Goal: Information Seeking & Learning: Understand process/instructions

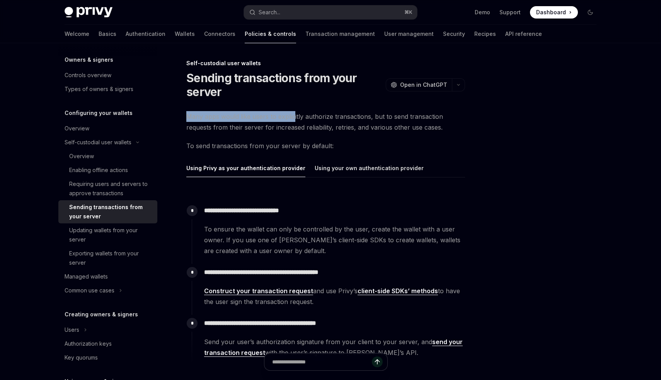
drag, startPoint x: 186, startPoint y: 117, endPoint x: 292, endPoint y: 115, distance: 105.9
click at [292, 115] on div "**********" at bounding box center [253, 279] width 426 height 441
click at [291, 115] on span "Many apps would like users to explicitly authorize transactions, but to send tr…" at bounding box center [325, 122] width 278 height 22
click at [100, 168] on div "Enabling offline actions" at bounding box center [98, 170] width 59 height 9
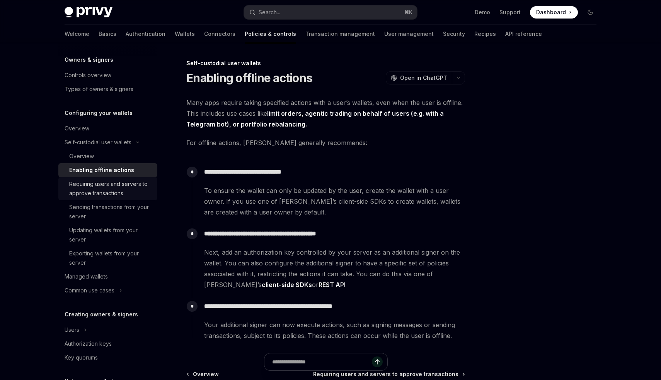
click at [100, 180] on div "Requiring users and servers to approve transactions" at bounding box center [110, 189] width 83 height 19
type textarea "*"
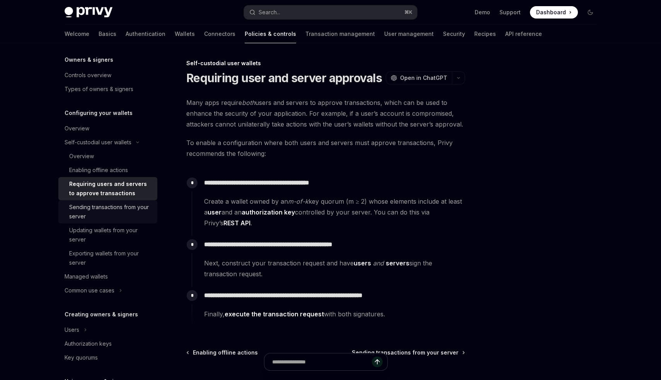
click at [112, 212] on div "Sending transactions from your server" at bounding box center [110, 212] width 83 height 19
click at [117, 206] on div "Sending transactions from your server" at bounding box center [110, 212] width 83 height 19
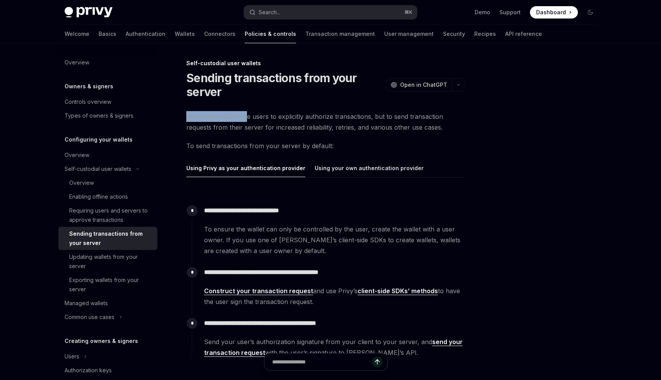
drag, startPoint x: 187, startPoint y: 118, endPoint x: 246, endPoint y: 119, distance: 59.5
click at [247, 119] on span "Many apps would like users to explicitly authorize transactions, but to send tr…" at bounding box center [325, 122] width 278 height 22
click at [246, 119] on span "Many apps would like users to explicitly authorize transactions, but to send tr…" at bounding box center [325, 122] width 278 height 22
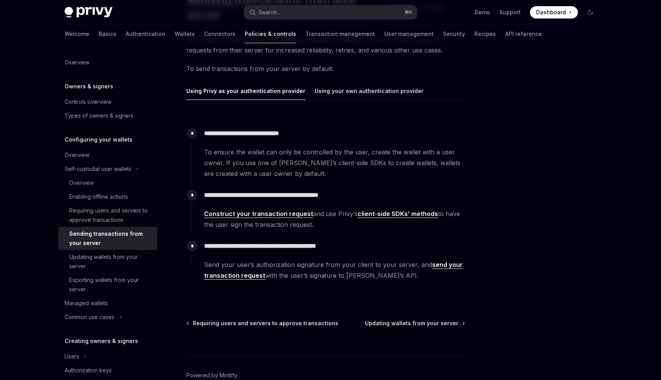
scroll to position [80, 0]
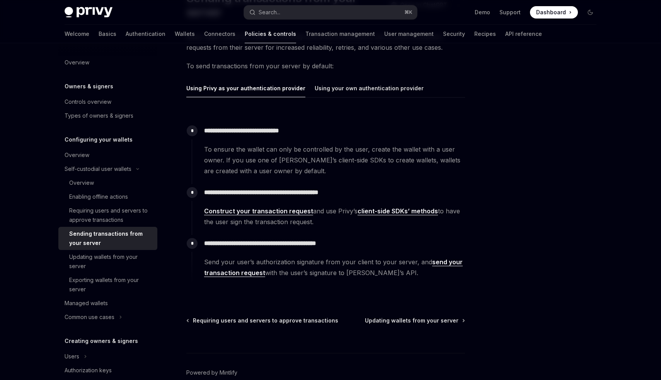
click at [372, 179] on div "**********" at bounding box center [328, 153] width 273 height 62
drag, startPoint x: 206, startPoint y: 263, endPoint x: 345, endPoint y: 263, distance: 139.4
click at [345, 263] on span "Send your user’s authorization signature from your client to your server, and s…" at bounding box center [334, 268] width 260 height 22
click at [381, 209] on link "client-side SDKs’ methods" at bounding box center [397, 211] width 80 height 8
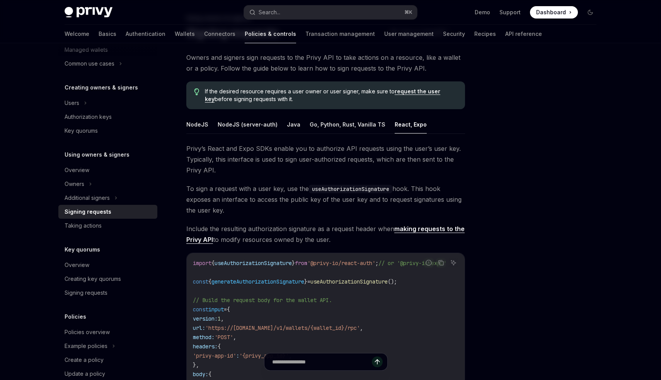
scroll to position [43, 0]
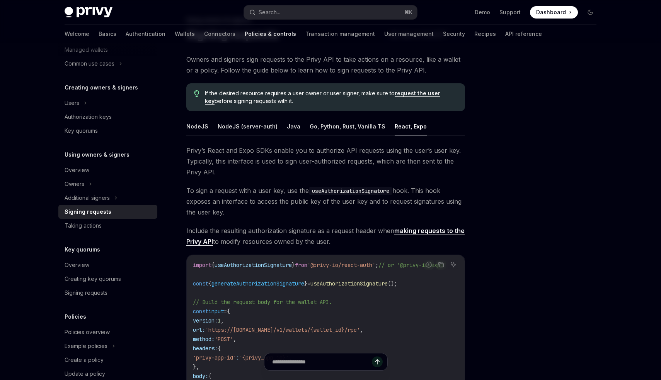
type textarea "*"
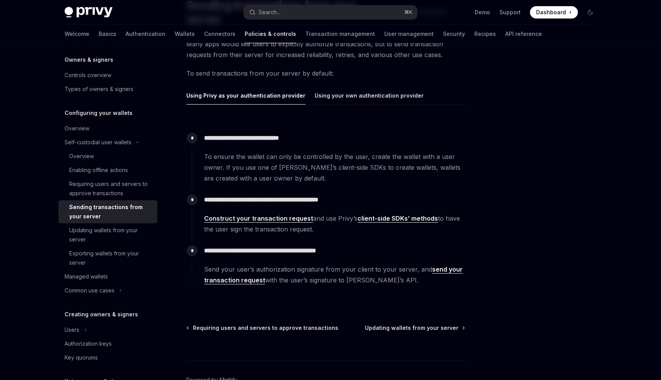
scroll to position [80, 0]
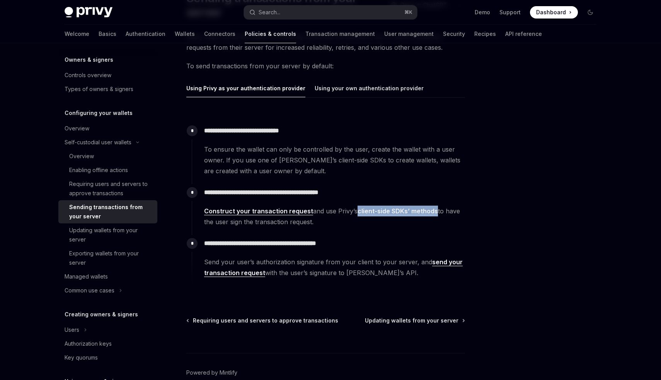
click at [502, 153] on div at bounding box center [543, 220] width 117 height 322
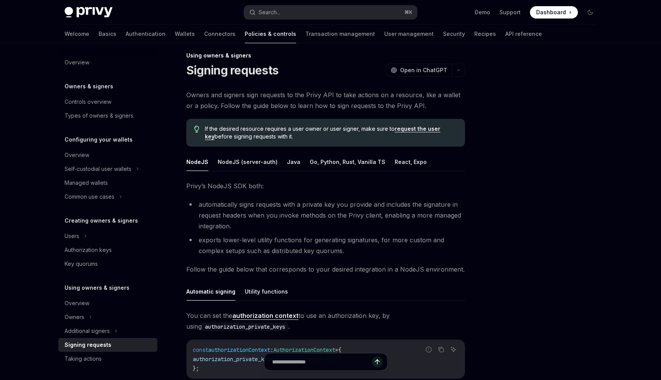
scroll to position [10, 0]
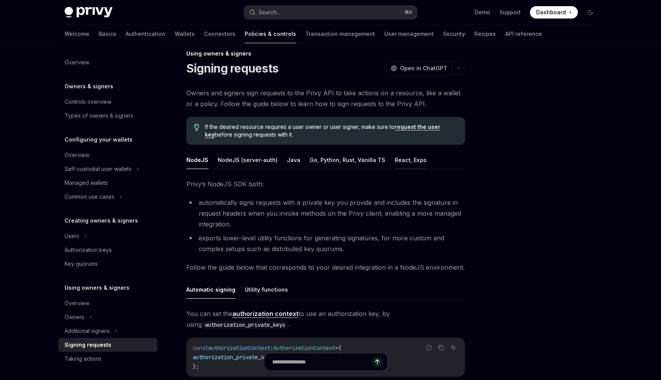
click at [397, 163] on button "React, Expo" at bounding box center [410, 160] width 32 height 18
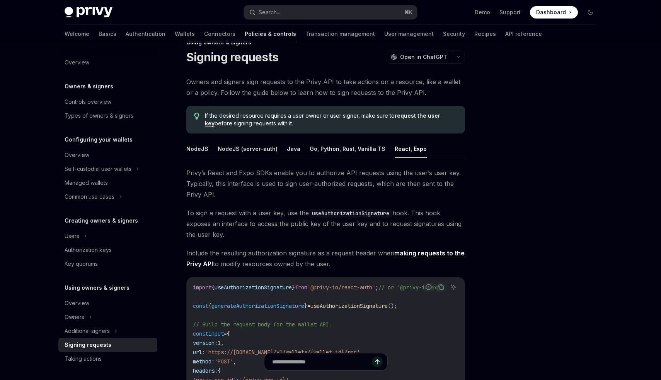
scroll to position [20, 0]
click at [194, 152] on button "NodeJS" at bounding box center [197, 149] width 22 height 18
type textarea "*"
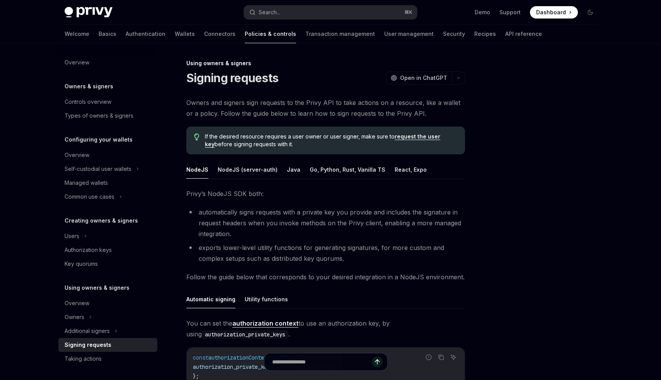
drag, startPoint x: 196, startPoint y: 134, endPoint x: 184, endPoint y: 134, distance: 12.0
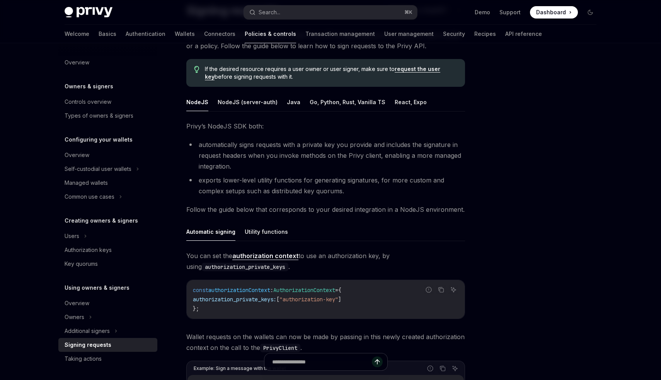
scroll to position [29, 0]
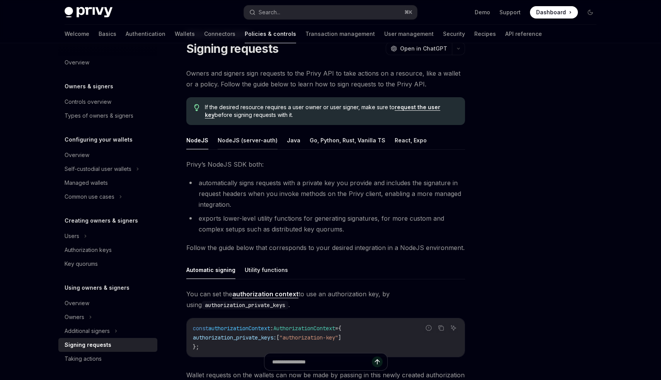
click at [245, 139] on button "NodeJS (server-auth)" at bounding box center [247, 140] width 60 height 18
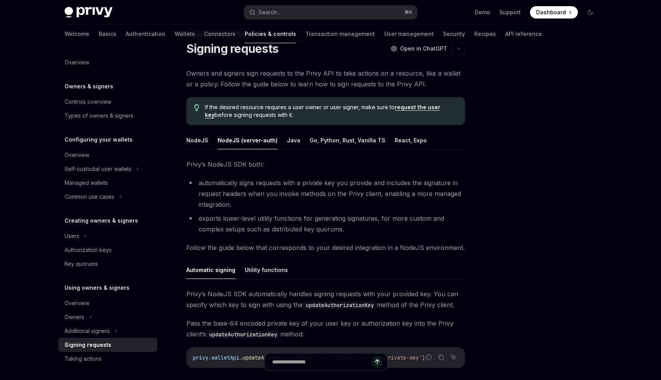
click at [295, 141] on ul "NodeJS NodeJS (server-auth) Java Go, Python, Rust, Vanilla TS React, Expo" at bounding box center [325, 140] width 278 height 19
click at [292, 143] on button "Java" at bounding box center [294, 140] width 14 height 18
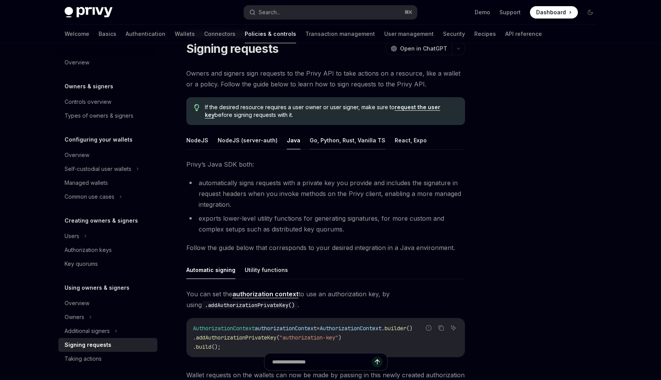
click at [309, 143] on button "Go, Python, Rust, Vanilla TS" at bounding box center [347, 140] width 76 height 18
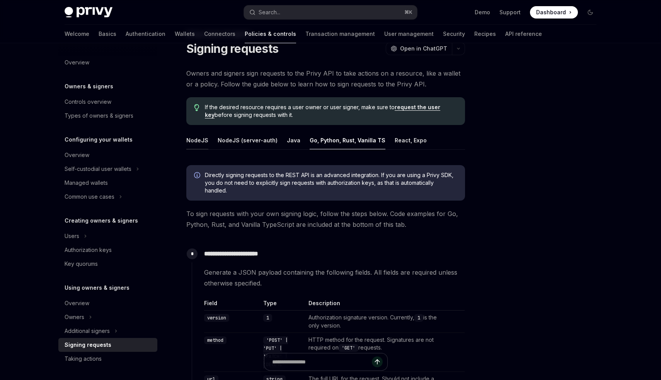
click at [199, 146] on button "NodeJS" at bounding box center [197, 140] width 22 height 18
type textarea "*"
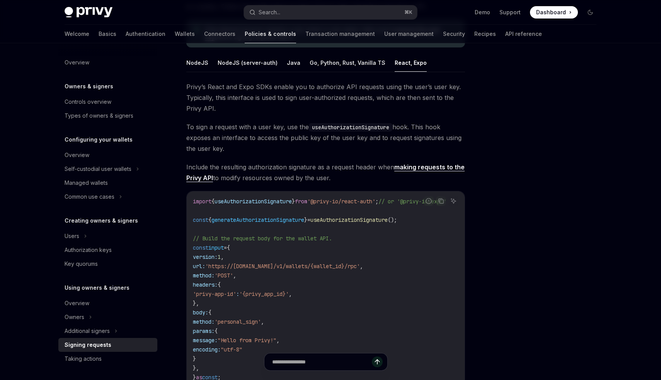
scroll to position [110, 0]
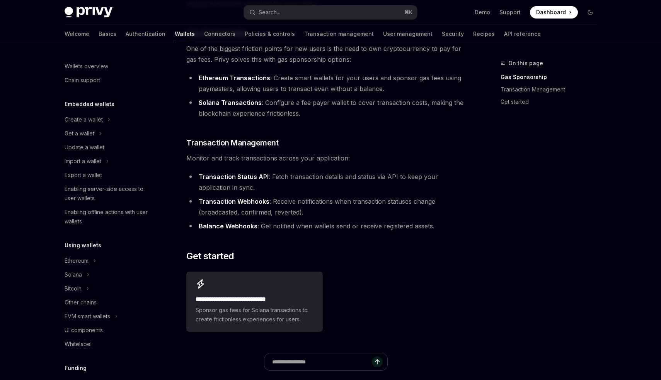
scroll to position [170, 0]
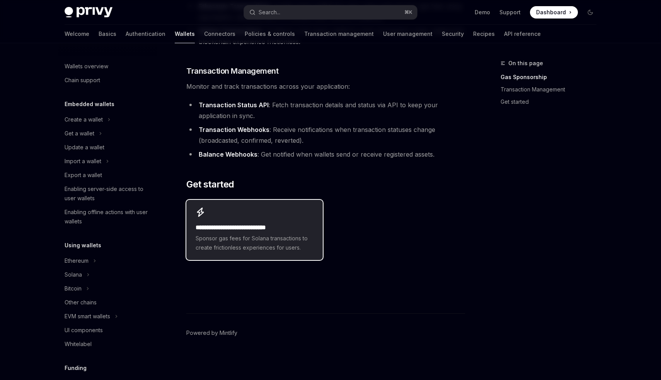
click at [239, 222] on div "**********" at bounding box center [254, 230] width 136 height 60
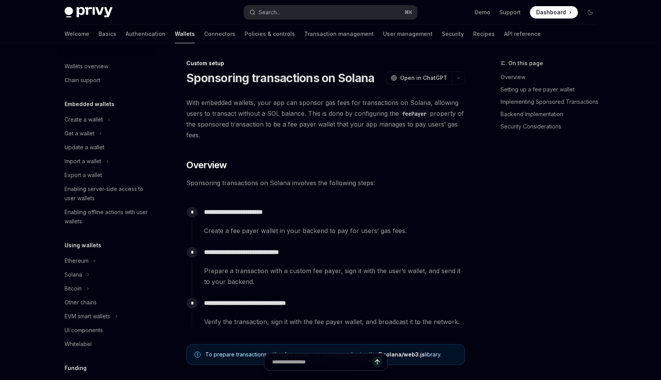
scroll to position [329, 0]
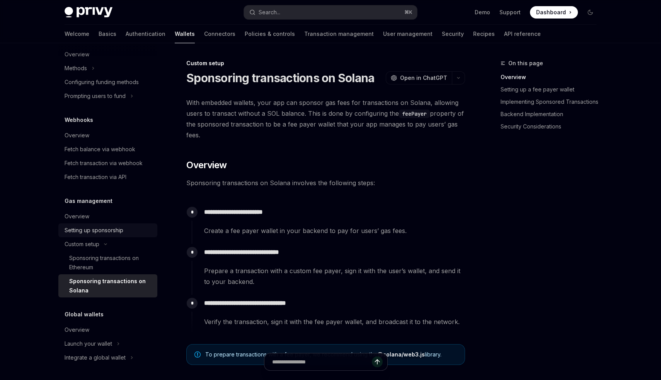
click at [93, 228] on div "Setting up sponsorship" at bounding box center [94, 230] width 59 height 9
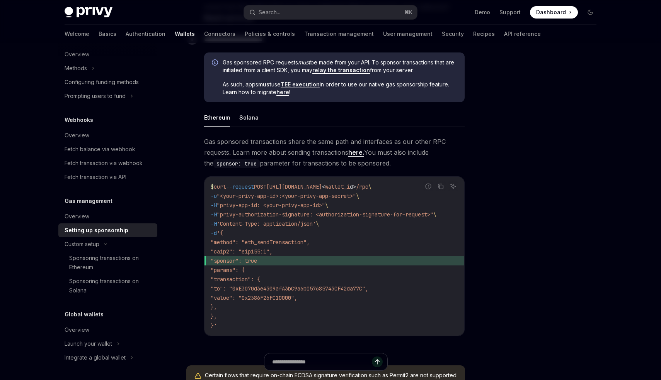
scroll to position [430, 0]
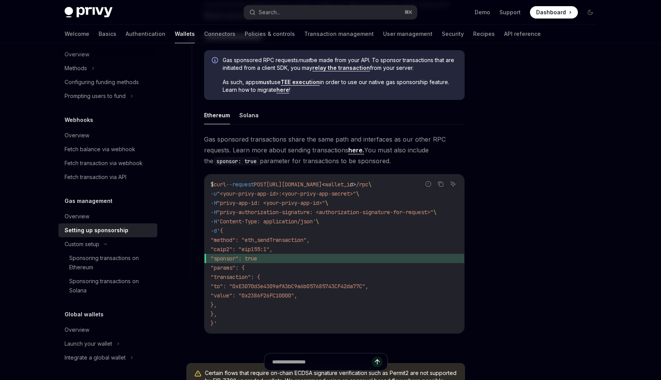
click at [358, 152] on link "here." at bounding box center [356, 150] width 16 height 8
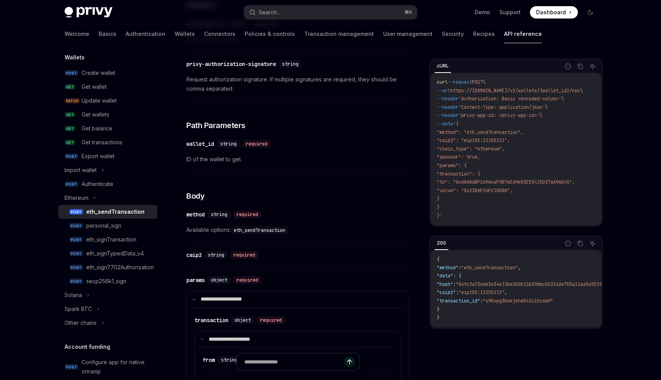
scroll to position [204, 0]
click at [259, 227] on code "eth_sendTransaction" at bounding box center [260, 230] width 58 height 8
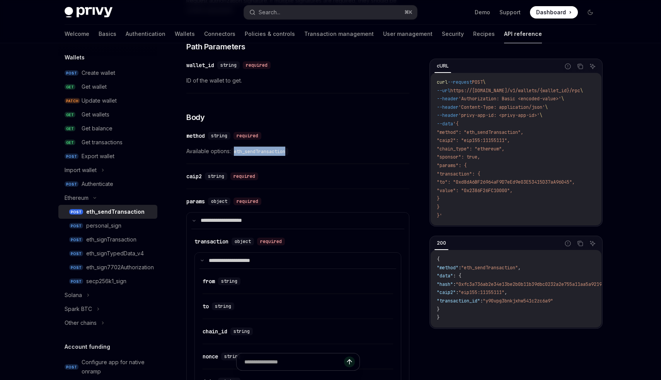
scroll to position [286, 0]
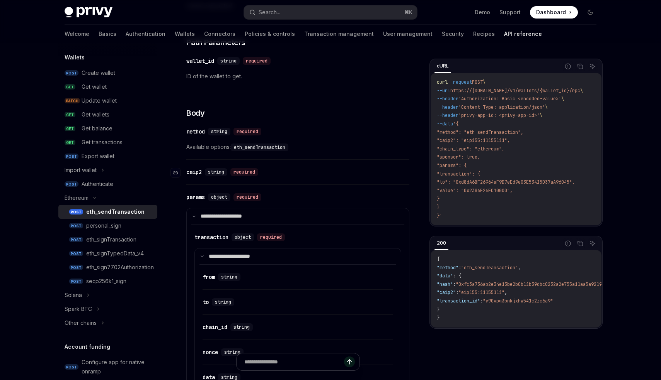
click at [199, 172] on div "caip2" at bounding box center [193, 172] width 15 height 8
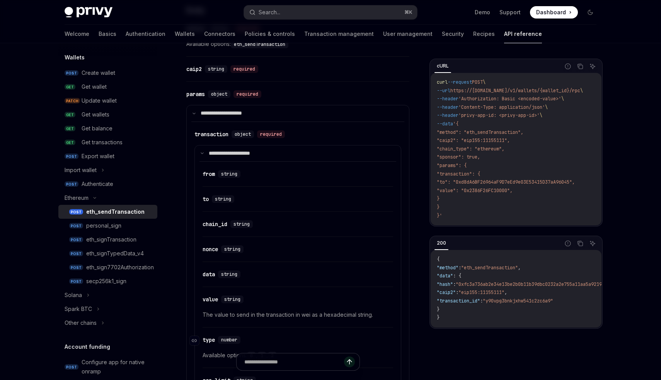
scroll to position [386, 0]
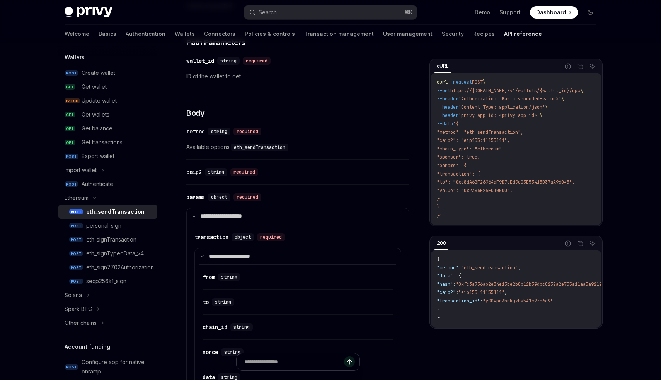
type textarea "*"
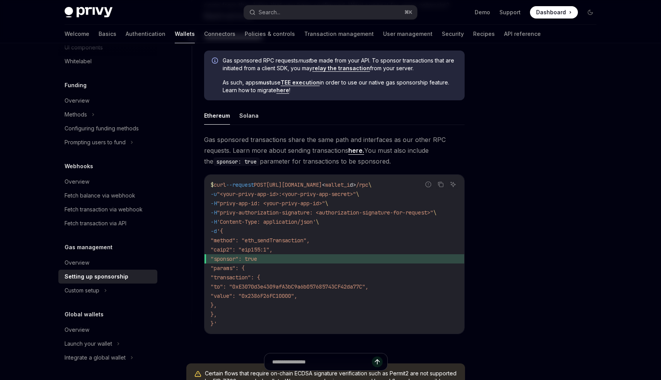
scroll to position [430, 0]
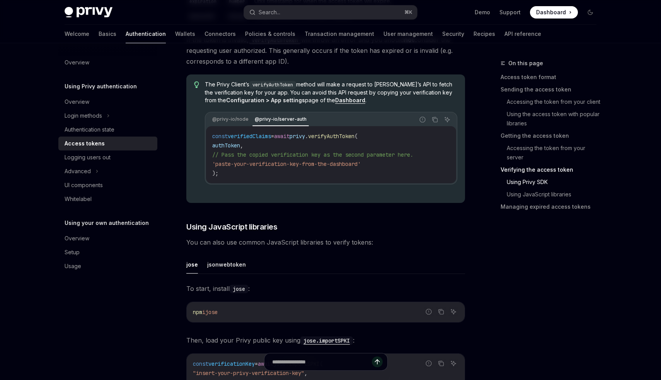
scroll to position [1525, 0]
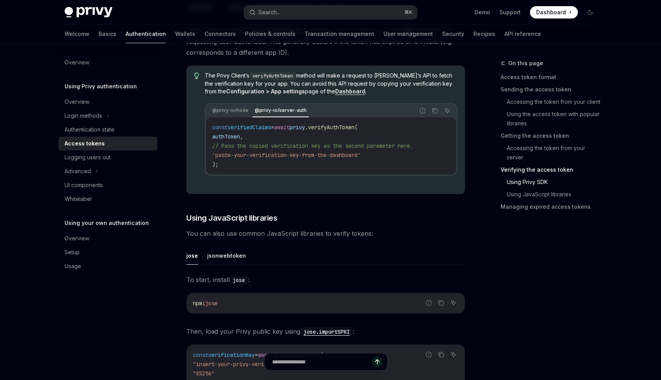
click at [334, 96] on div "The Privy Client’s verifyAuthToken method will make a request to [PERSON_NAME]’…" at bounding box center [331, 130] width 252 height 116
click at [338, 92] on strong "Dashboard" at bounding box center [350, 91] width 30 height 7
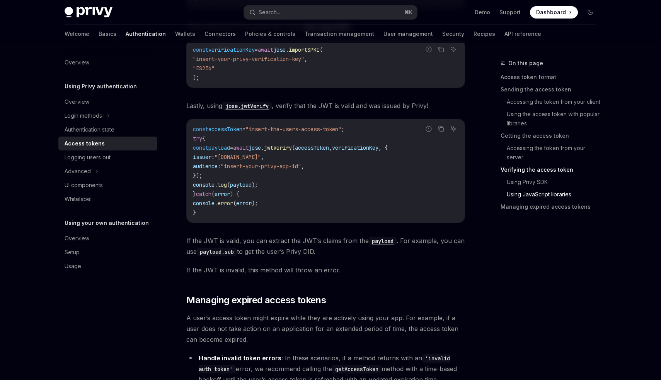
scroll to position [2009, 0]
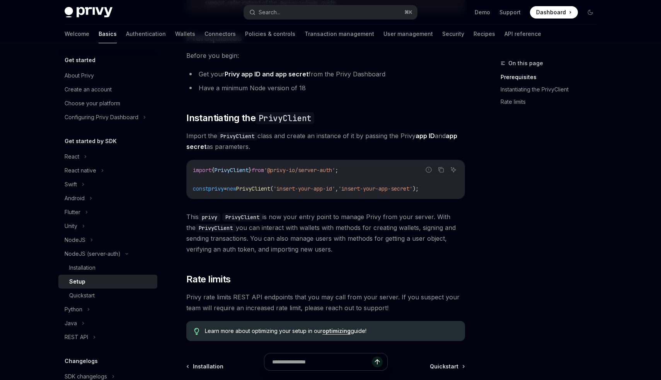
scroll to position [122, 0]
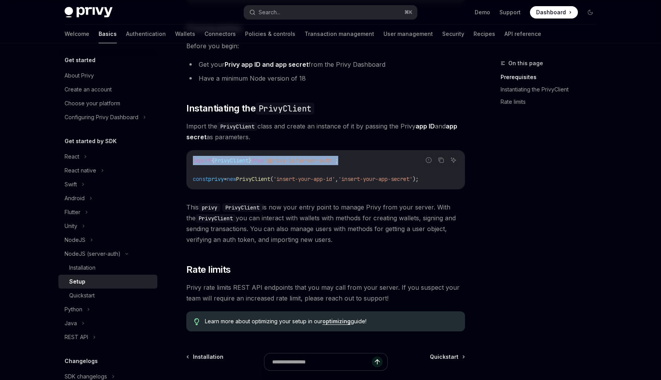
drag, startPoint x: 375, startPoint y: 163, endPoint x: 183, endPoint y: 161, distance: 192.7
click at [183, 161] on div "NodeJS (server-auth) Setup OpenAI Open in ChatGPT OpenAI Open in ChatGPT The @p…" at bounding box center [253, 196] width 426 height 520
copy span "import { PrivyClient } from '@privy-io/server-auth' ;"
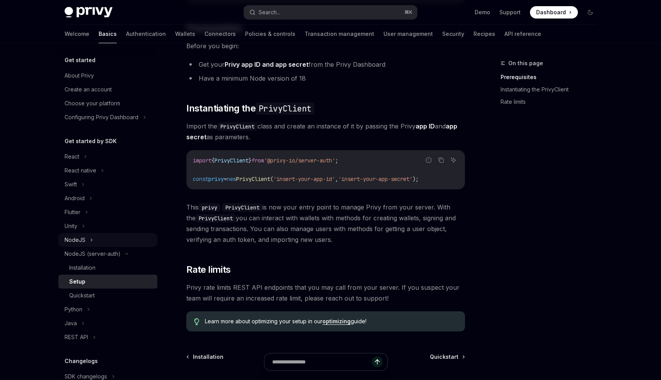
click at [91, 239] on icon at bounding box center [91, 240] width 1 height 2
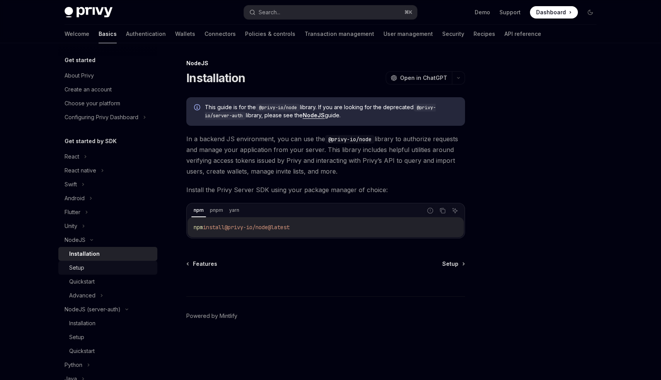
click at [97, 265] on div "Setup" at bounding box center [110, 267] width 83 height 9
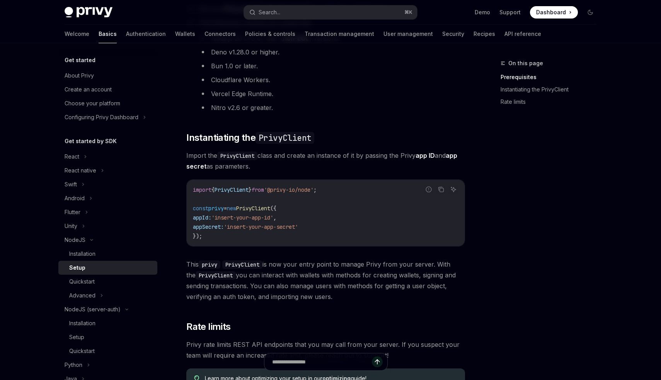
scroll to position [135, 0]
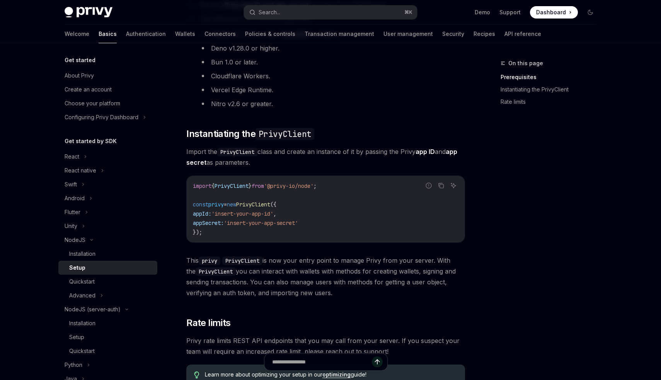
click at [264, 199] on code "import { PrivyClient } from '@privy-io/node' ; const privy = new PrivyClient ({…" at bounding box center [325, 210] width 265 height 56
click at [264, 184] on span "from" at bounding box center [257, 186] width 12 height 7
copy code "import { PrivyClient } from '@privy-io/node' ;"
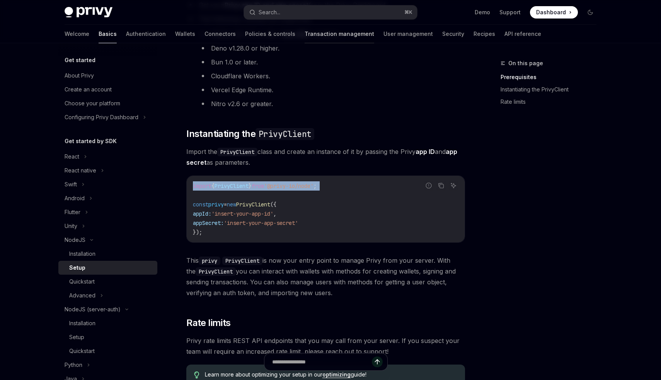
scroll to position [264, 0]
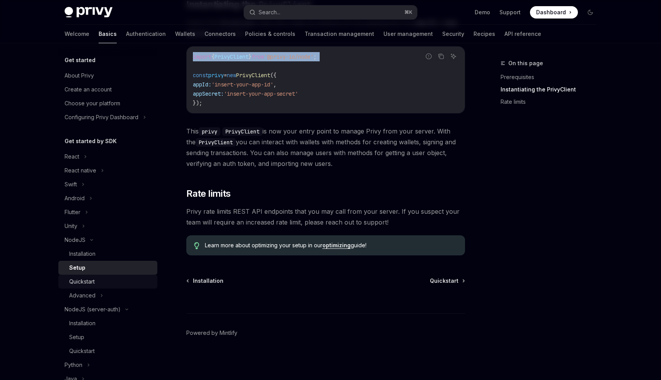
click at [92, 277] on div "Quickstart" at bounding box center [81, 281] width 25 height 9
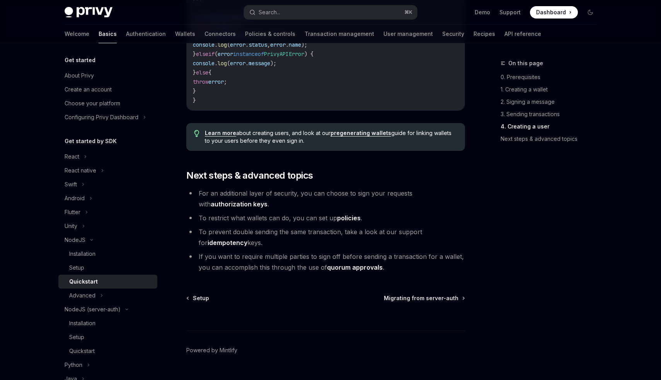
scroll to position [1530, 0]
click at [100, 299] on icon at bounding box center [101, 295] width 3 height 9
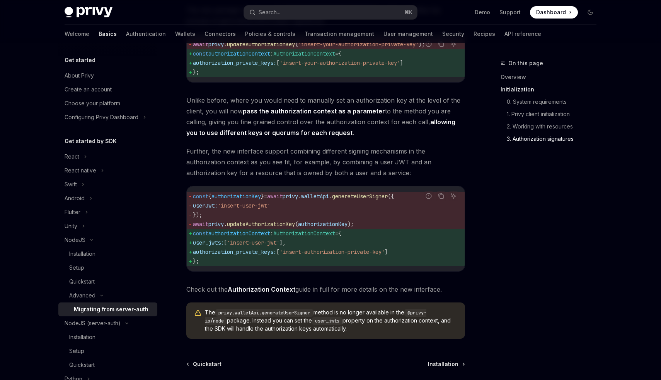
scroll to position [985, 0]
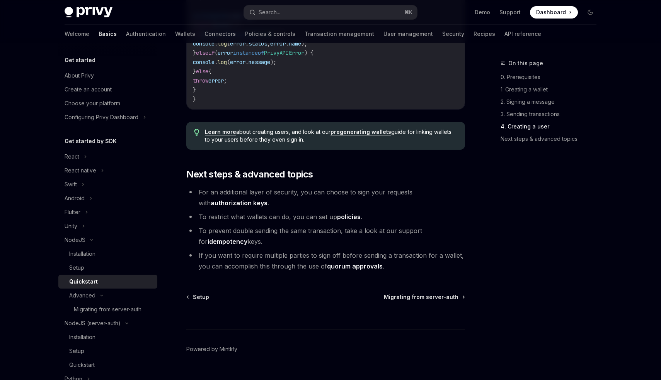
scroll to position [264, 0]
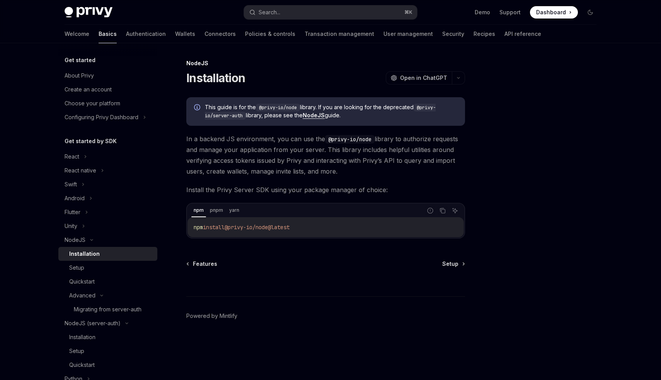
type textarea "*"
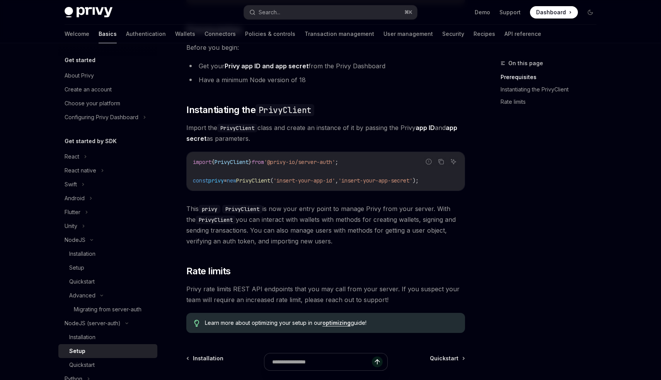
scroll to position [122, 0]
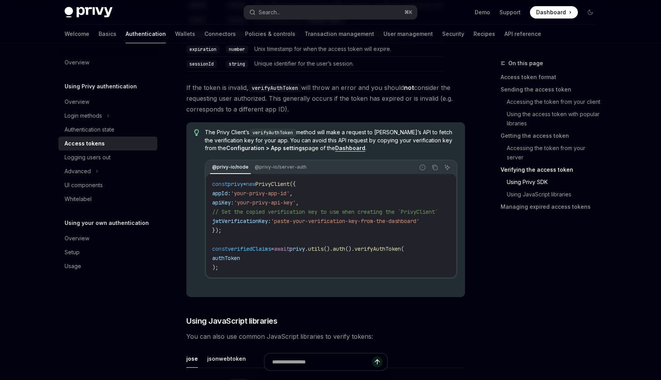
scroll to position [1474, 0]
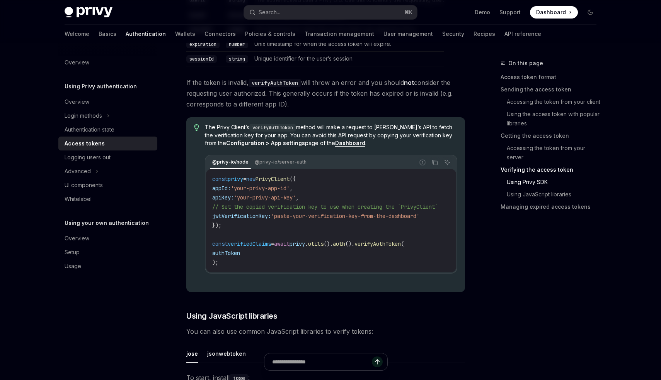
click at [222, 217] on span "jwtVerificationKey:" at bounding box center [241, 216] width 59 height 7
click at [379, 220] on span "'paste-your-verification-key-from-the-dashboard'" at bounding box center [345, 216] width 148 height 7
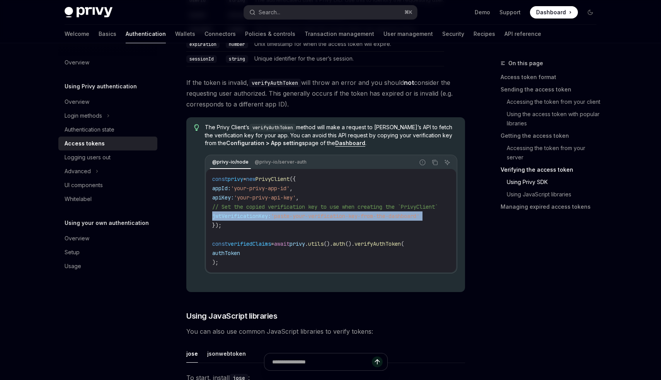
click at [379, 220] on span "'paste-your-verification-key-from-the-dashboard'" at bounding box center [345, 216] width 148 height 7
copy code "jwtVerificationKey: 'paste-your-verification-key-from-the-dashboard'"
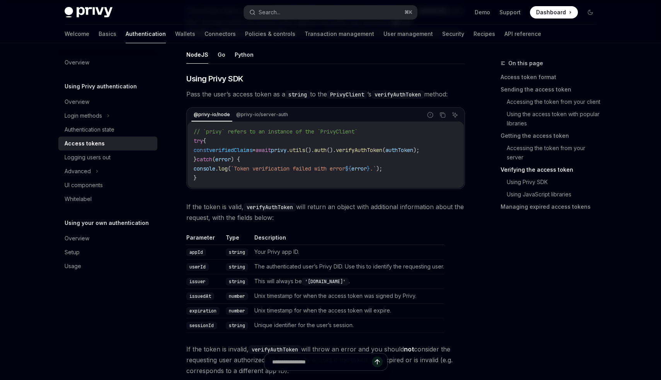
scroll to position [1204, 0]
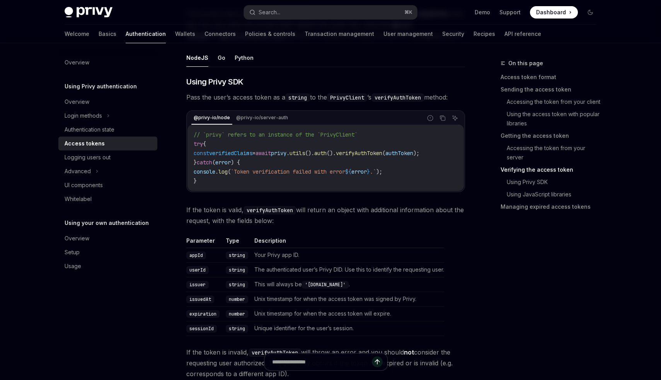
click at [233, 151] on span "verifiedClaims" at bounding box center [230, 153] width 43 height 7
copy span "verifiedClaims"
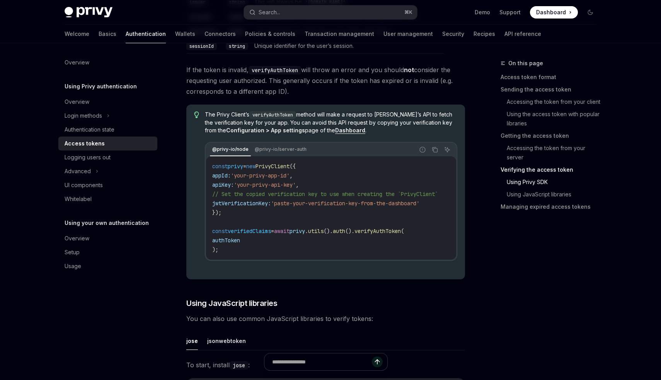
scroll to position [1485, 0]
click at [119, 203] on div "Whitelabel" at bounding box center [109, 199] width 88 height 9
type textarea "*"
